Goal: Navigation & Orientation: Find specific page/section

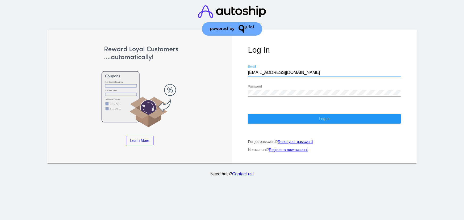
click at [267, 108] on div "Log In [EMAIL_ADDRESS][DOMAIN_NAME] Email Password Log In Forgot password? Rese…" at bounding box center [324, 97] width 185 height 134
click at [266, 114] on button "Log In" at bounding box center [324, 119] width 153 height 10
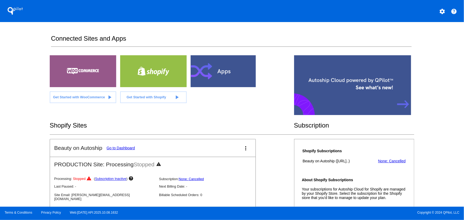
drag, startPoint x: 191, startPoint y: 38, endPoint x: 310, endPoint y: 74, distance: 124.3
click at [191, 38] on h2 "Connected Sites and Apps" at bounding box center [231, 41] width 360 height 12
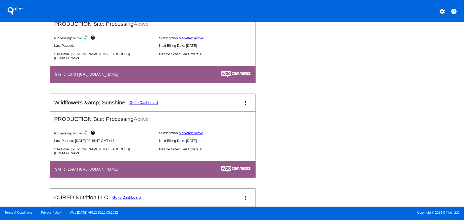
scroll to position [1594, 0]
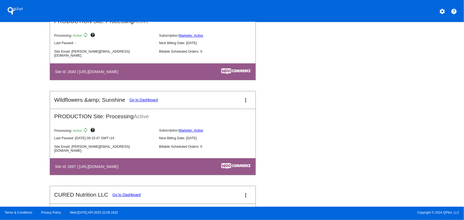
click at [245, 101] on mat-icon "more_vert" at bounding box center [246, 100] width 6 height 6
click at [219, 101] on link "view_list dashboard" at bounding box center [223, 104] width 49 height 13
